Goal: Task Accomplishment & Management: Use online tool/utility

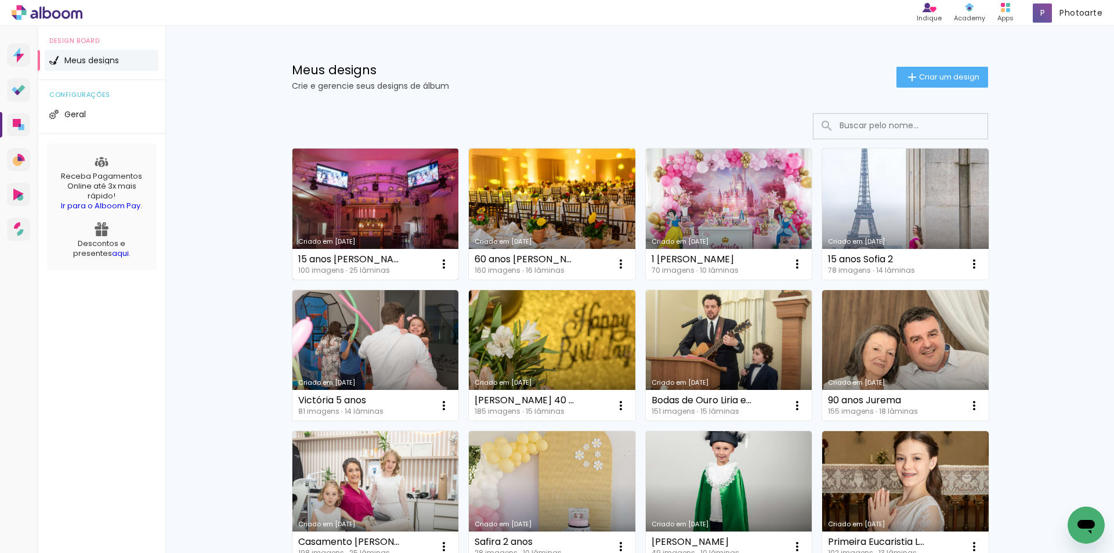
click at [382, 200] on link "Criado em [DATE]" at bounding box center [376, 214] width 167 height 131
